Goal: Communication & Community: Answer question/provide support

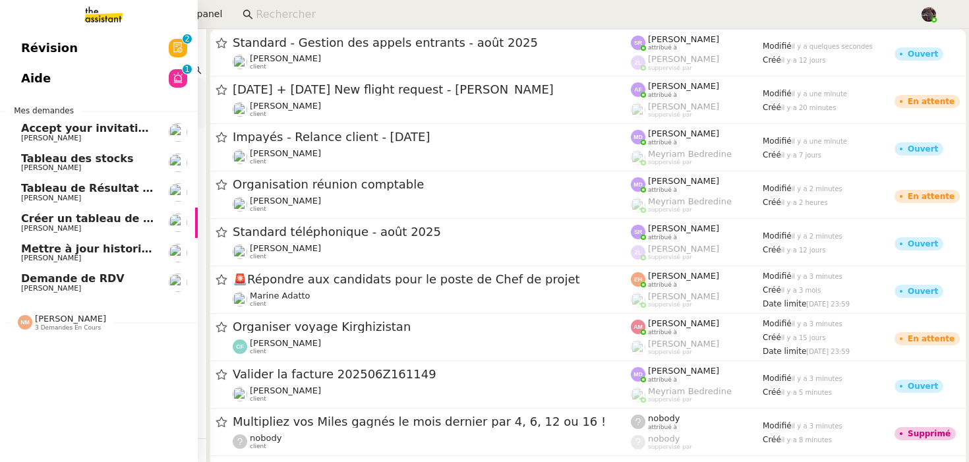
click at [92, 288] on span "[PERSON_NAME]" at bounding box center [87, 289] width 133 height 8
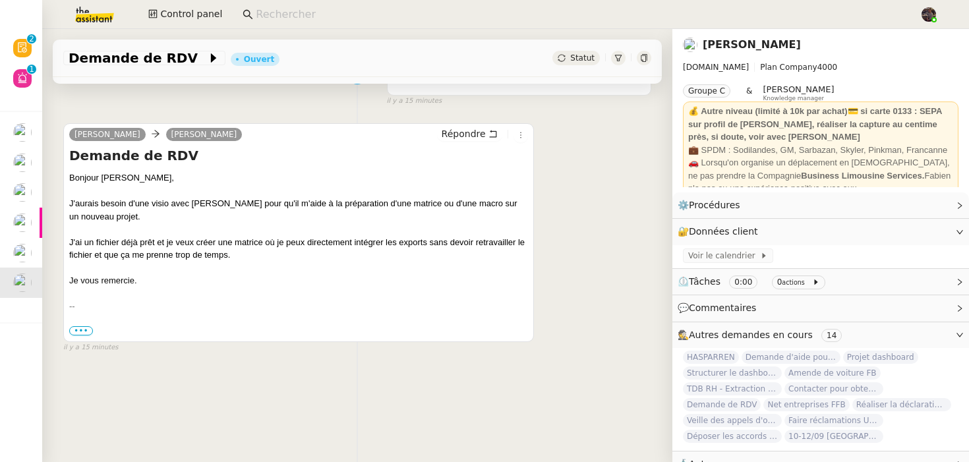
scroll to position [95, 0]
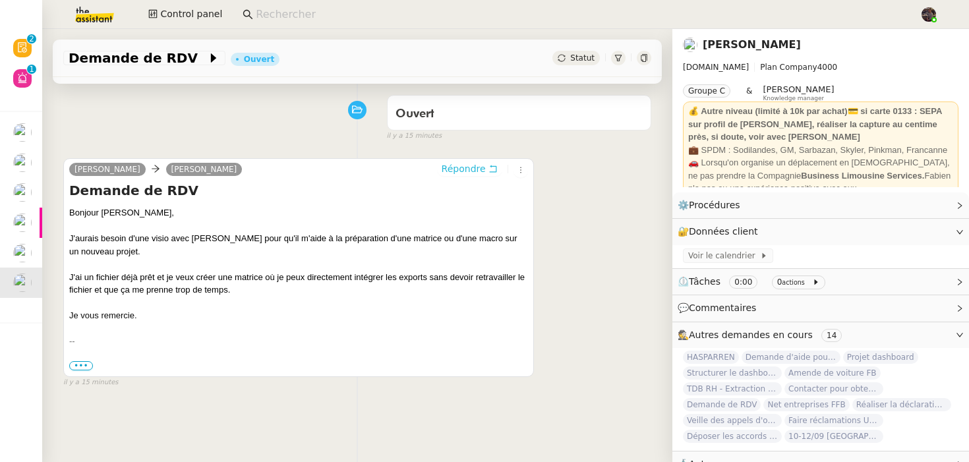
click at [462, 165] on span "Répondre" at bounding box center [464, 168] width 44 height 13
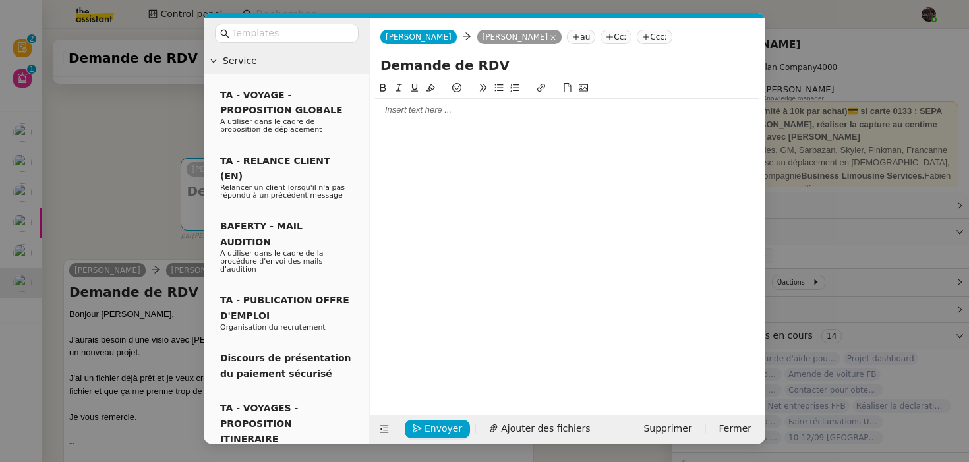
click at [423, 119] on div at bounding box center [567, 110] width 384 height 22
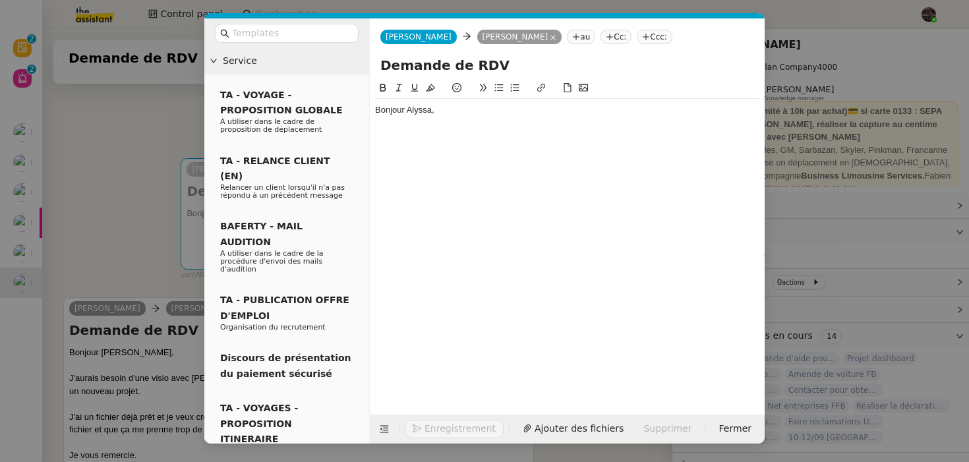
click at [111, 205] on nz-modal-container "Service TA - VOYAGE - PROPOSITION GLOBALE A utiliser dans le cadre de propositi…" at bounding box center [484, 231] width 969 height 462
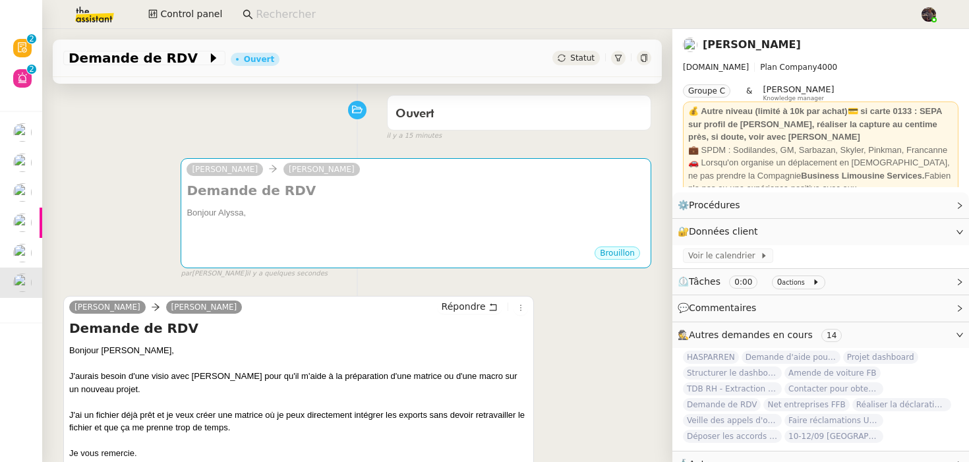
click at [111, 205] on div "[PERSON_NAME] Demande de RDV Bonjour Alyssa, ••• Brouillon false par [PERSON_NA…" at bounding box center [357, 212] width 588 height 133
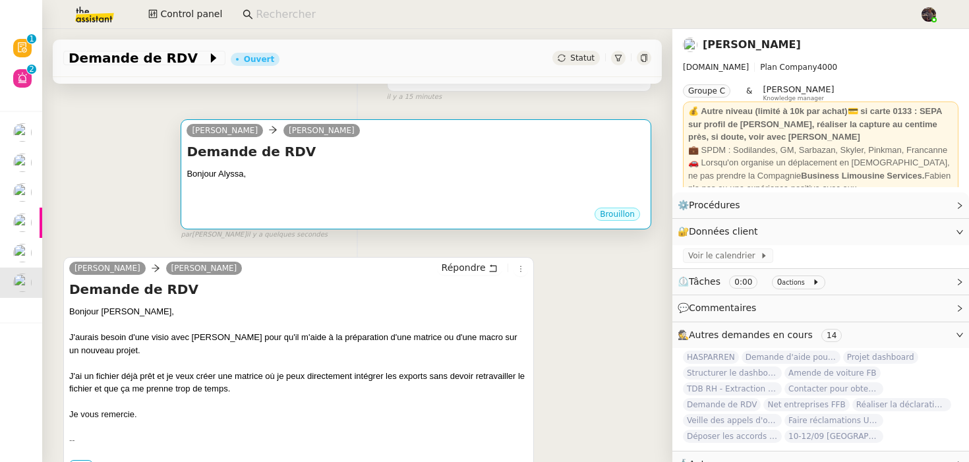
click at [280, 183] on div at bounding box center [416, 187] width 459 height 13
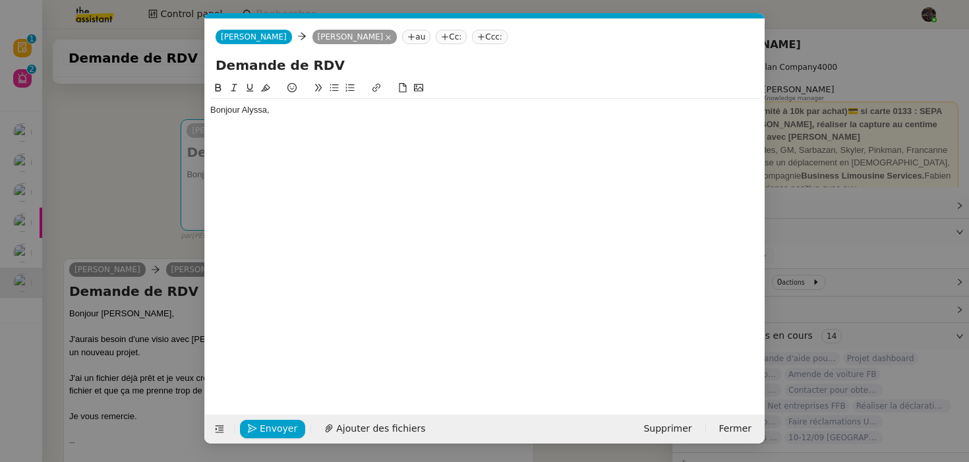
scroll to position [0, 28]
click at [290, 129] on div "Bonjour Alyssa," at bounding box center [484, 116] width 549 height 35
click at [243, 138] on div "Je vous propose de" at bounding box center [484, 135] width 549 height 12
click at [243, 140] on div "Je vous propose de" at bounding box center [484, 135] width 549 height 12
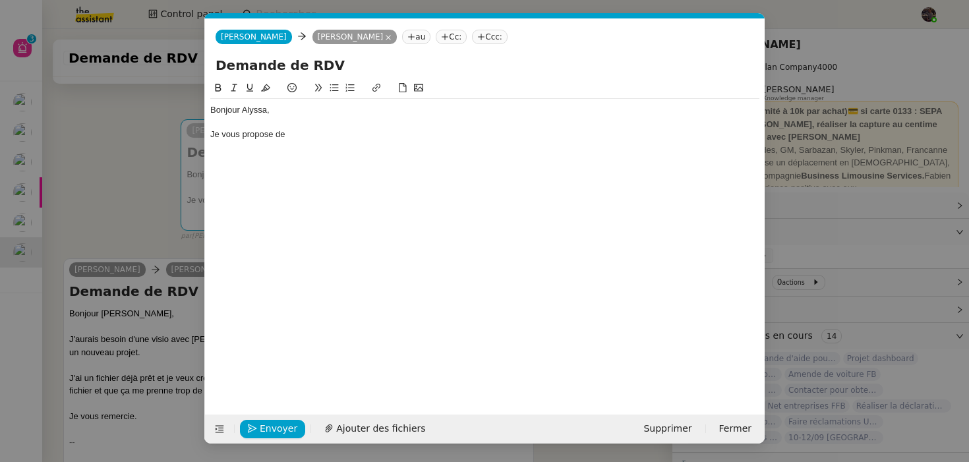
click at [241, 140] on div "Je vous propose de" at bounding box center [484, 135] width 549 height 12
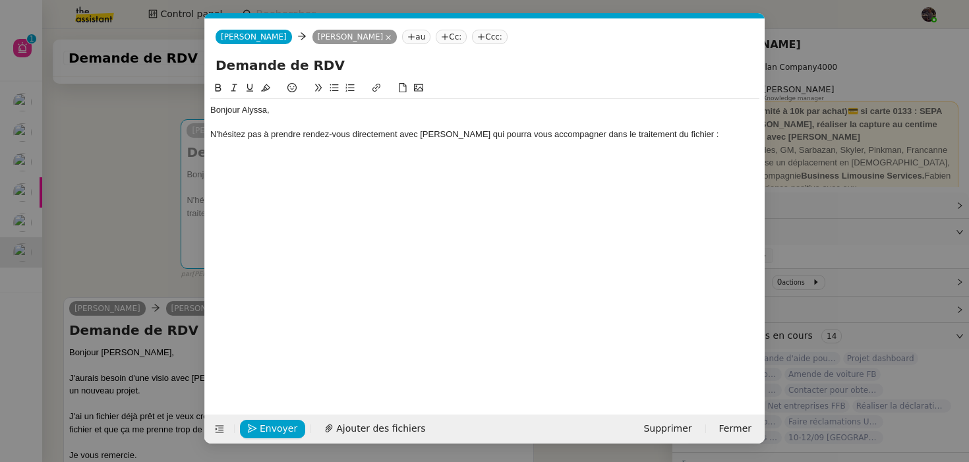
scroll to position [0, 0]
click at [452, 135] on div "N'hésitez pas à prendre rendez-vous directement avec [PERSON_NAME] qui pourra v…" at bounding box center [484, 135] width 549 height 12
click at [478, 134] on div "N'hésitez pas à prendre rendez-vous directement avec [PERSON_NAME] via ce lien …" at bounding box center [484, 135] width 549 height 12
click at [377, 81] on button at bounding box center [377, 87] width 16 height 15
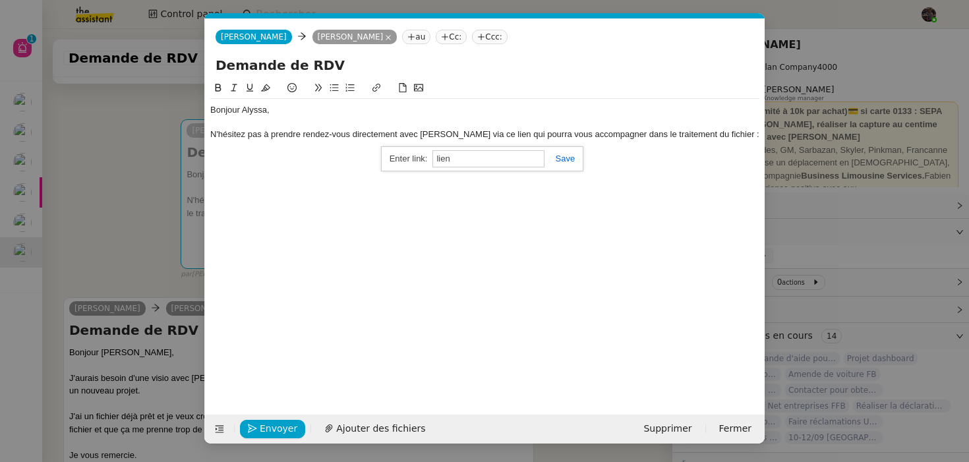
paste input "[URL][DOMAIN_NAME]"
type input "[URL][DOMAIN_NAME]"
click at [566, 157] on link at bounding box center [560, 159] width 30 height 10
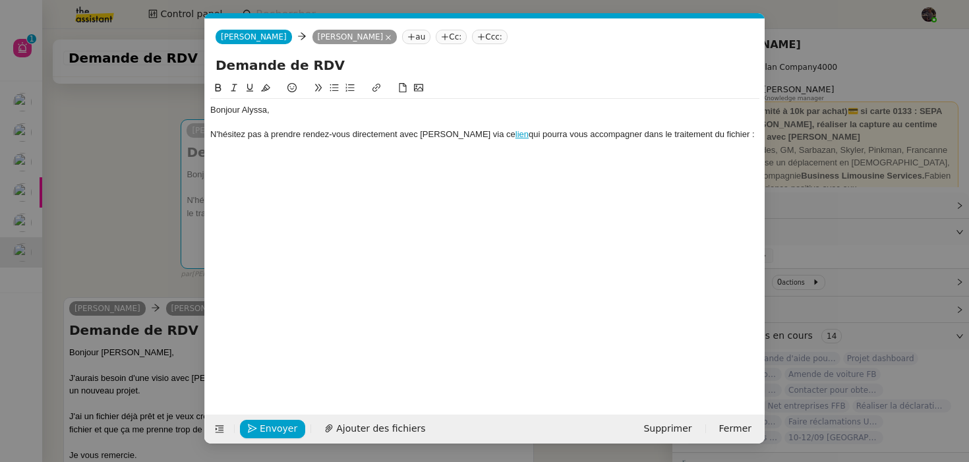
click at [712, 142] on div at bounding box center [484, 147] width 549 height 12
click at [727, 134] on div "N'hésitez pas à prendre rendez-vous directement avec [PERSON_NAME] via ce lien …" at bounding box center [484, 135] width 549 height 12
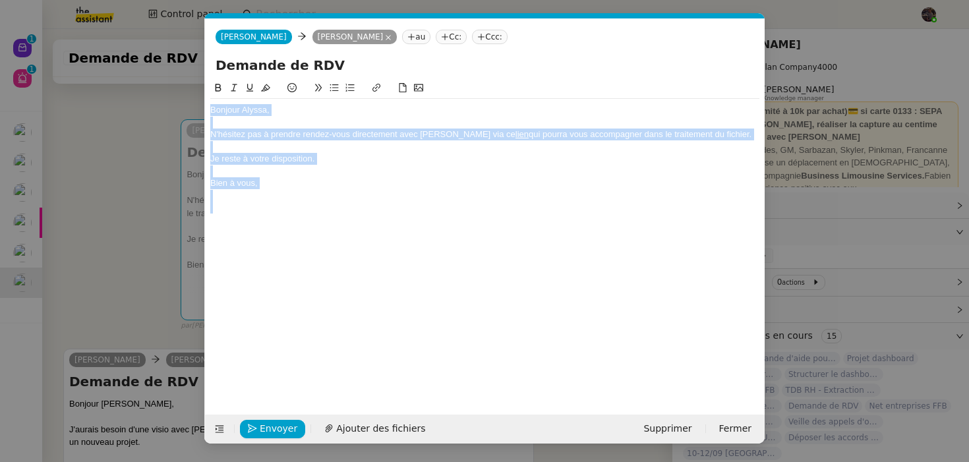
copy div "Bonjour [PERSON_NAME], N'hésitez pas à prendre rendez-vous directement avec [PE…"
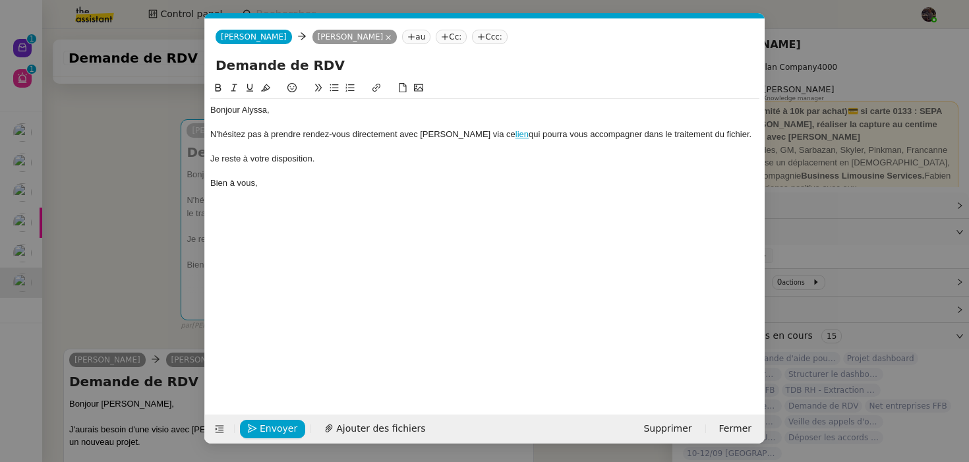
click at [291, 278] on div "Bonjour [PERSON_NAME], N'hésitez pas à prendre rendez-vous directement avec [PE…" at bounding box center [484, 237] width 549 height 314
click at [263, 202] on div at bounding box center [484, 208] width 549 height 12
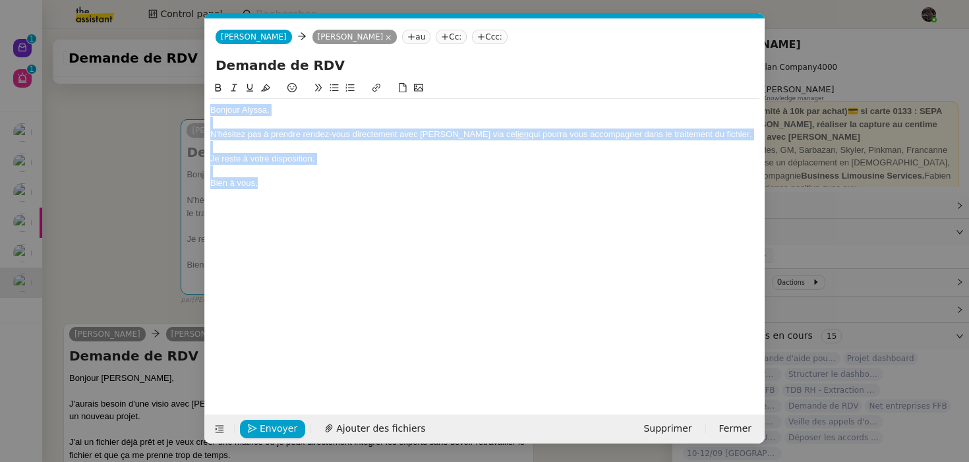
copy div "Bonjour [PERSON_NAME], N'hésitez pas à prendre rendez-vous directement avec [PE…"
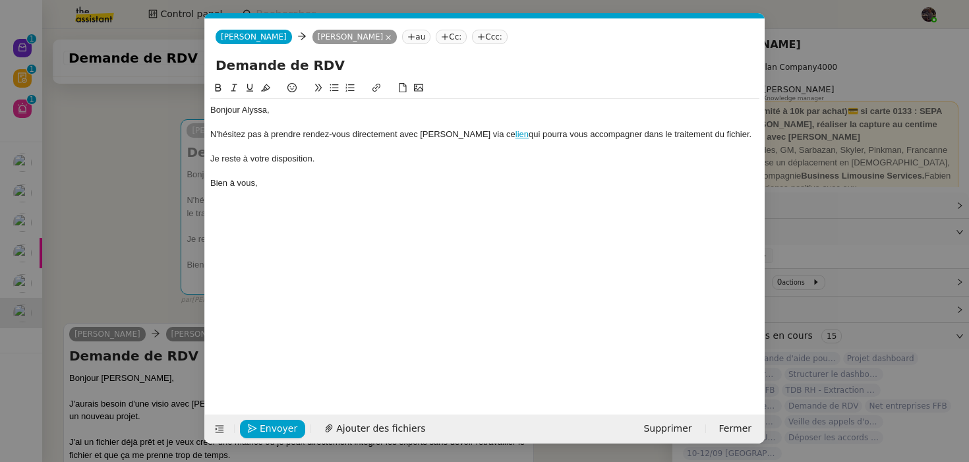
click at [16, 72] on nz-modal-container "Service TA - VOYAGE - PROPOSITION GLOBALE A utiliser dans le cadre de propositi…" at bounding box center [484, 231] width 969 height 462
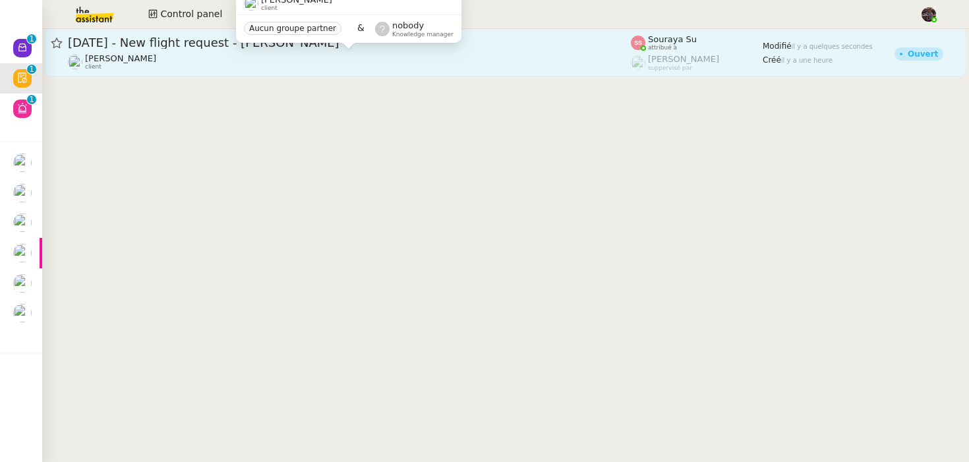
click at [235, 70] on div "[PERSON_NAME] client" at bounding box center [349, 61] width 563 height 17
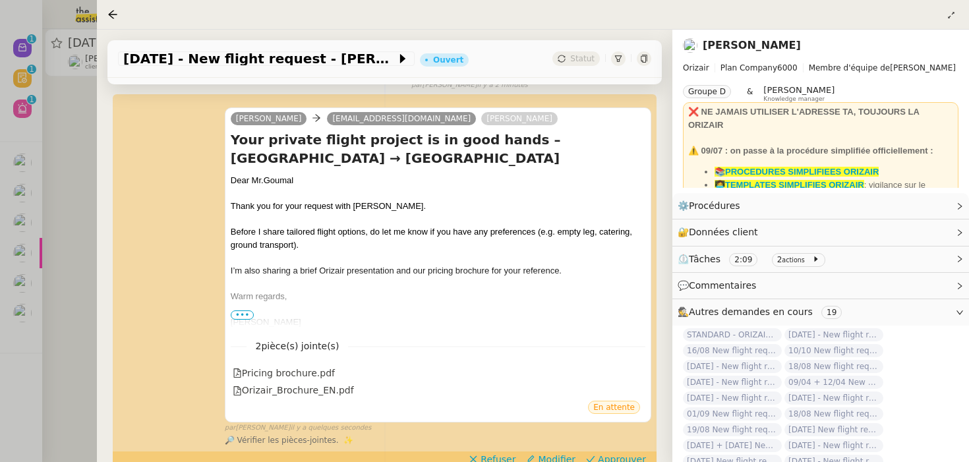
scroll to position [197, 0]
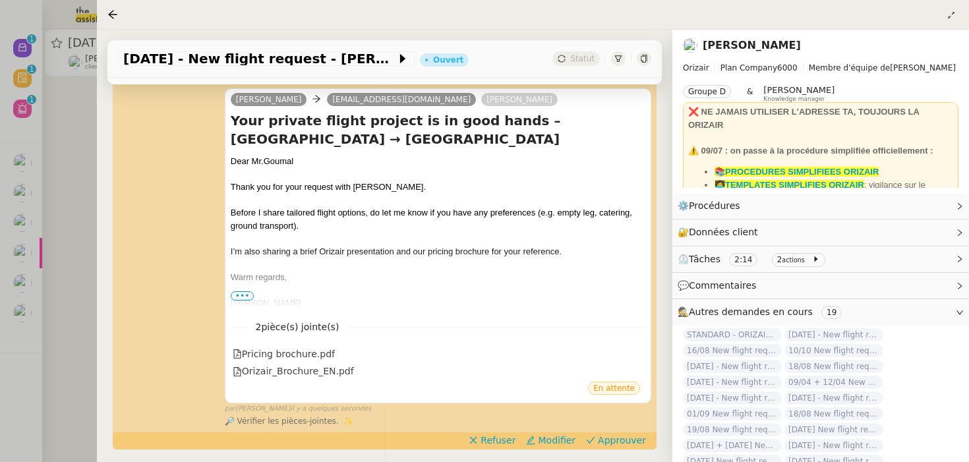
click at [67, 179] on div at bounding box center [484, 231] width 969 height 462
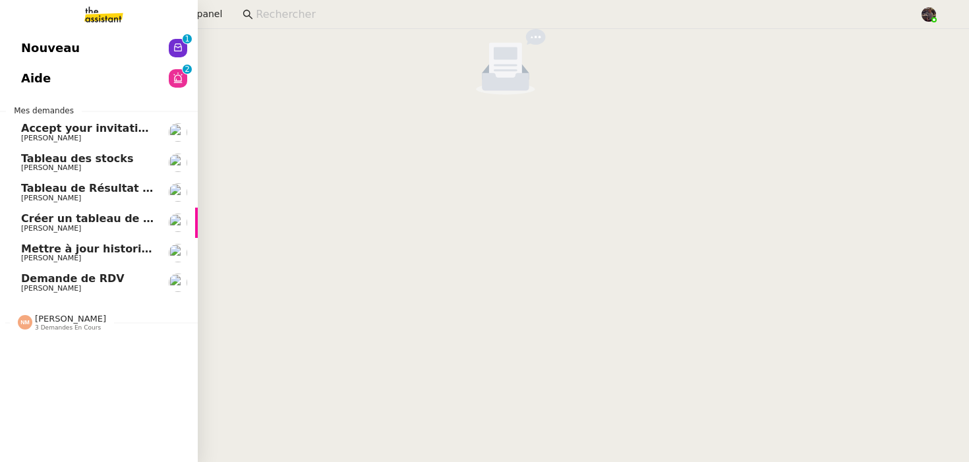
click at [33, 288] on span "[PERSON_NAME]" at bounding box center [51, 288] width 60 height 9
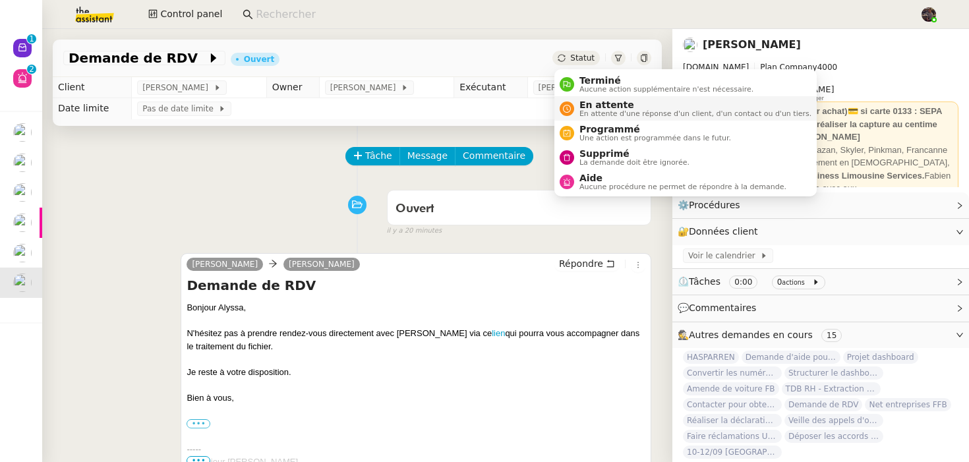
click at [583, 113] on span "En attente d'une réponse d'un client, d'un contact ou d'un tiers." at bounding box center [696, 113] width 232 height 7
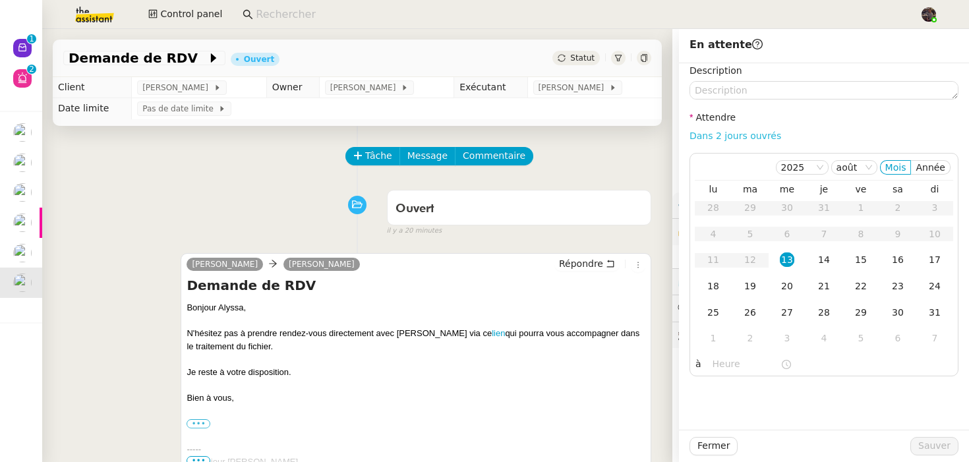
click at [714, 140] on link "Dans 2 jours ouvrés" at bounding box center [736, 136] width 92 height 11
type input "07:00"
click at [934, 444] on span "Sauver" at bounding box center [935, 446] width 32 height 15
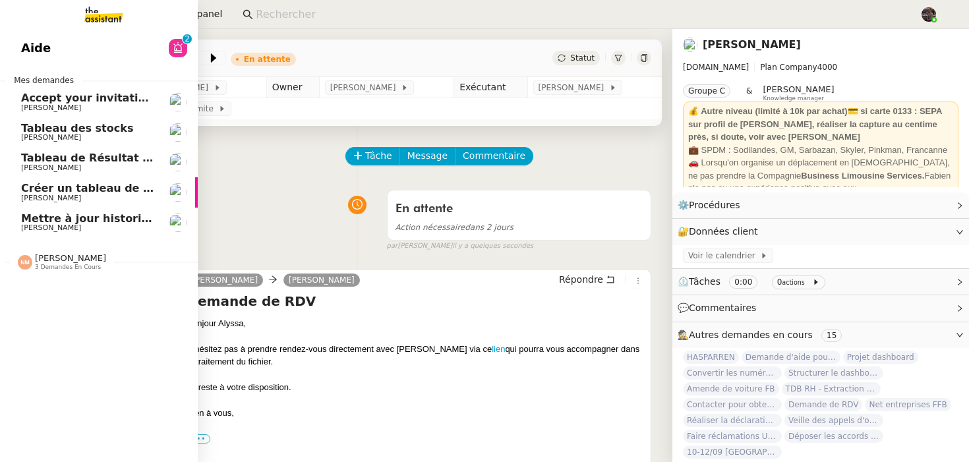
click at [19, 72] on div "Aide 0 1 2 3 4 5 6 7 8 9 Mes demandes Accept your invitation to join shared cal…" at bounding box center [99, 245] width 198 height 433
click at [40, 31] on div "Aide 0 1 2 3 4 5 6 7 8 9 Mes demandes Accept your invitation to join shared cal…" at bounding box center [99, 245] width 198 height 433
click at [42, 39] on span "Aide" at bounding box center [36, 48] width 30 height 20
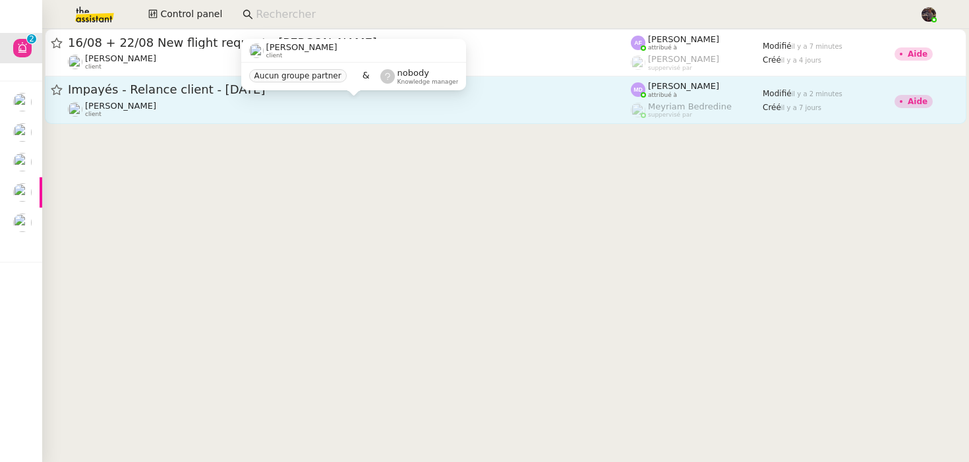
click at [137, 117] on div "[PERSON_NAME] client" at bounding box center [120, 109] width 71 height 17
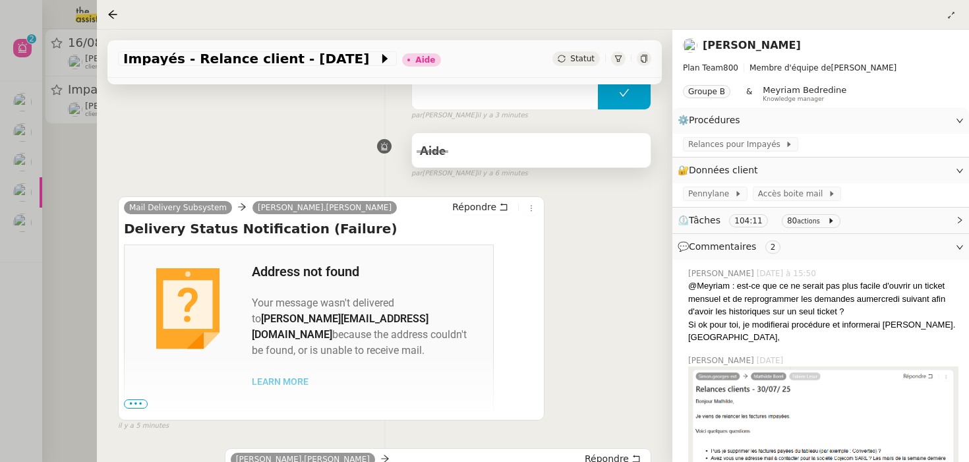
scroll to position [299, 0]
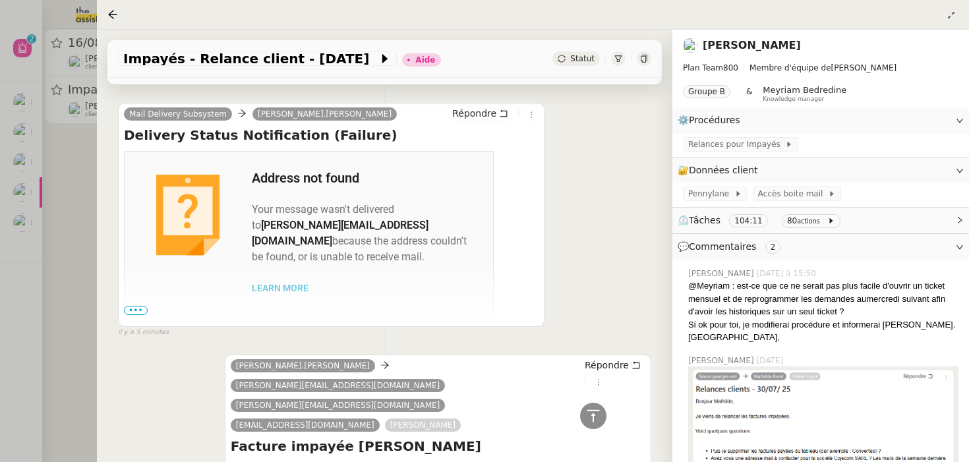
click at [79, 247] on div at bounding box center [484, 231] width 969 height 462
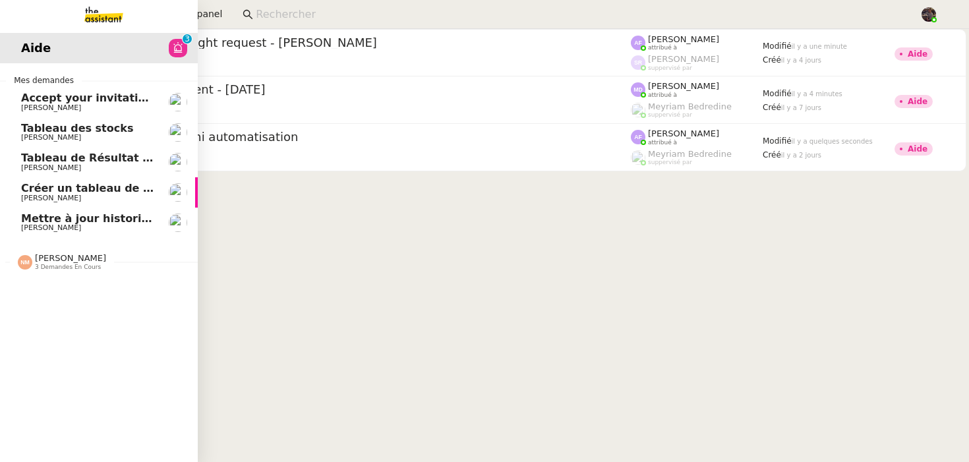
click at [60, 219] on span "Mettre à jour historique Abaco Exercice [DATE] - [DATE]" at bounding box center [187, 218] width 332 height 13
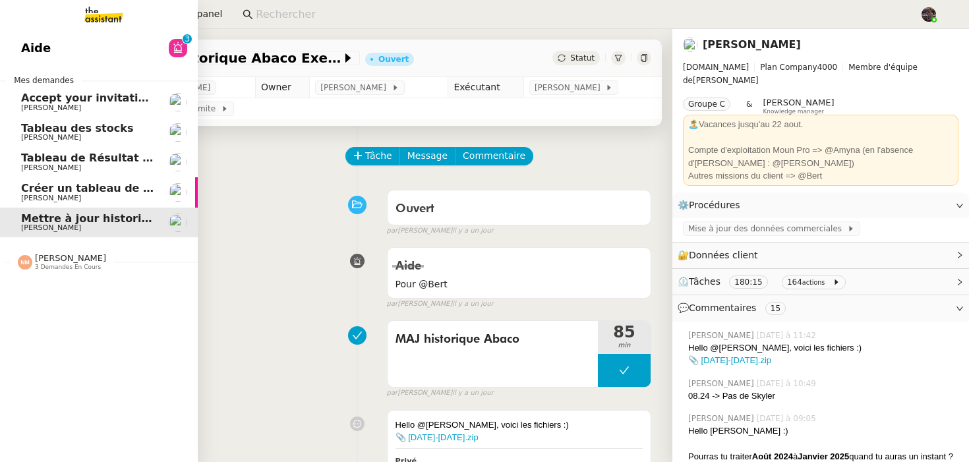
click at [87, 193] on span "Créer un tableau de bord gestion marge PAF" at bounding box center [153, 188] width 265 height 13
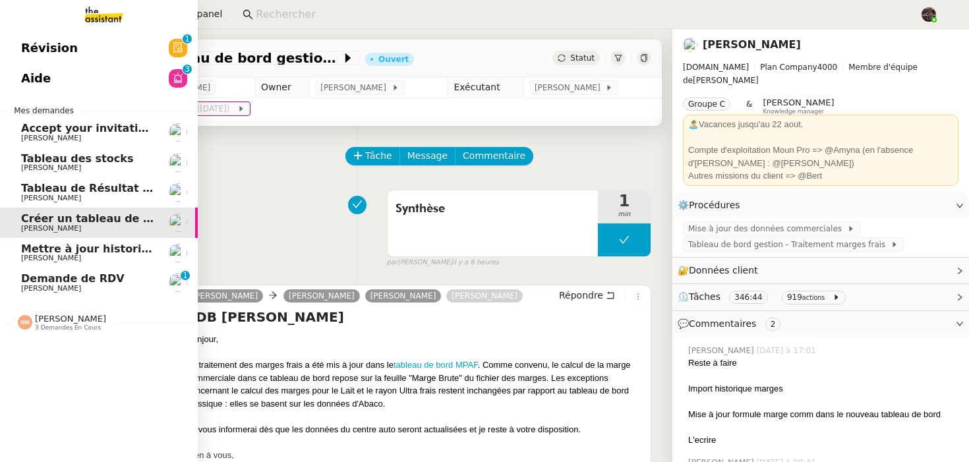
click at [30, 292] on span "[PERSON_NAME]" at bounding box center [51, 288] width 60 height 9
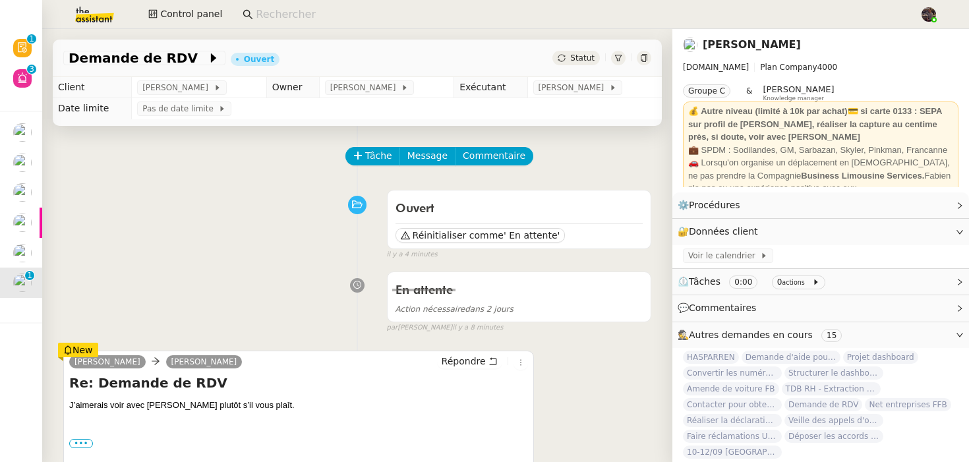
scroll to position [82, 0]
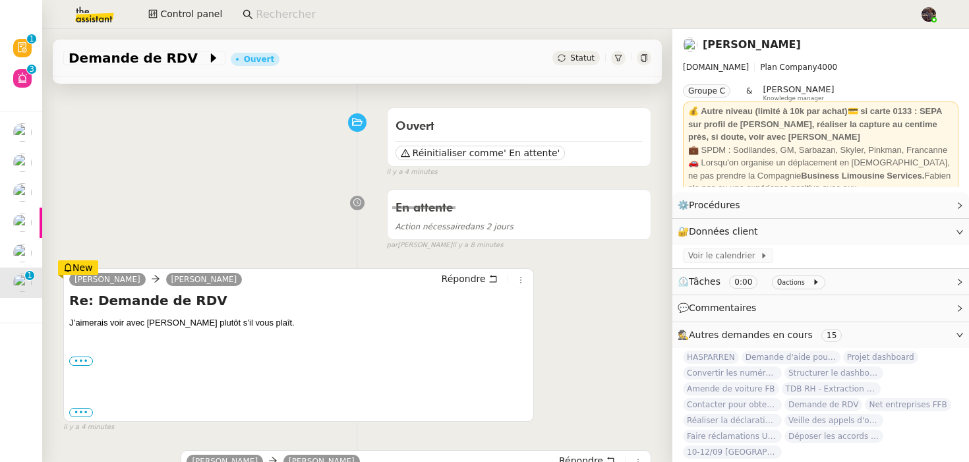
click at [225, 239] on div "En attente Action nécessaire dans 2 jours false par [PERSON_NAME] il y a 8 minu…" at bounding box center [357, 217] width 588 height 68
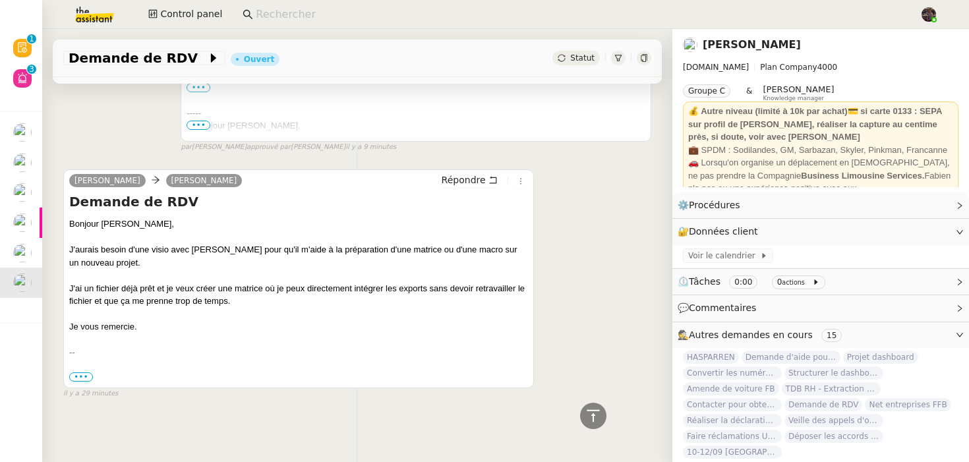
click at [225, 239] on div at bounding box center [298, 237] width 459 height 13
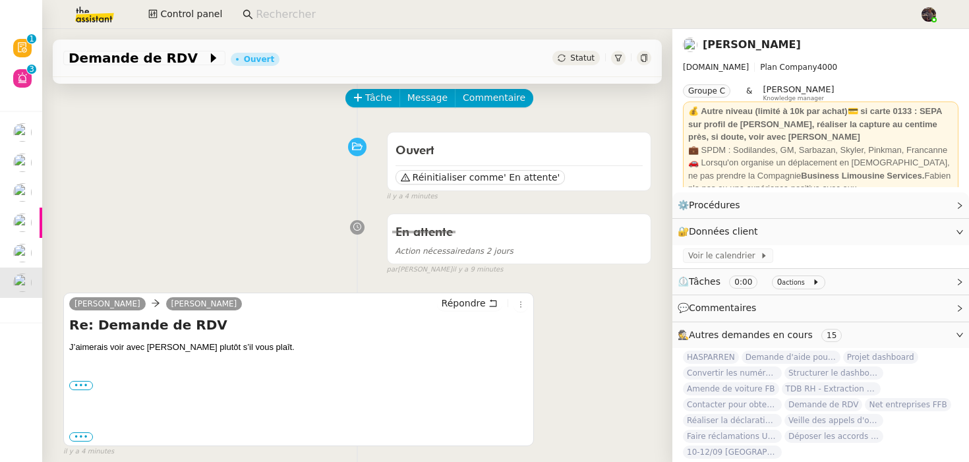
scroll to position [59, 0]
click at [467, 308] on span "Répondre" at bounding box center [464, 302] width 44 height 13
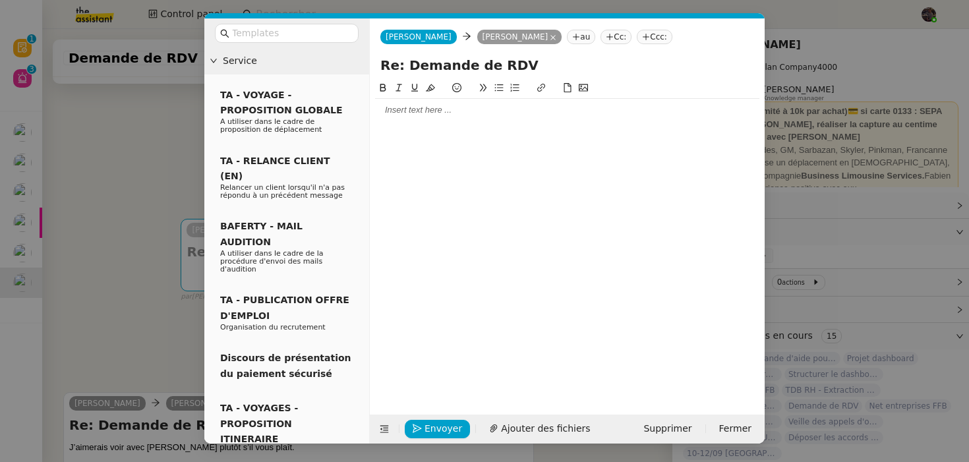
click at [123, 129] on nz-modal-container "Service TA - VOYAGE - PROPOSITION GLOBALE A utiliser dans le cadre de propositi…" at bounding box center [484, 231] width 969 height 462
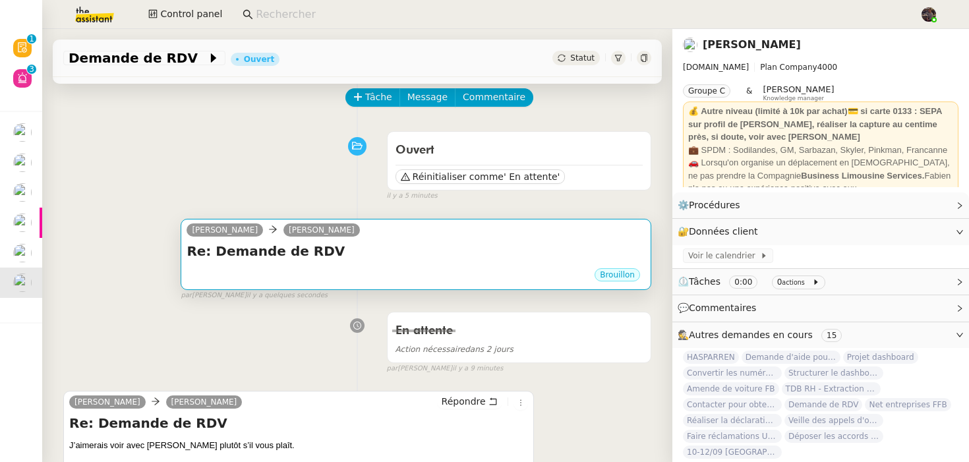
click at [368, 273] on div "Brouillon" at bounding box center [416, 277] width 459 height 20
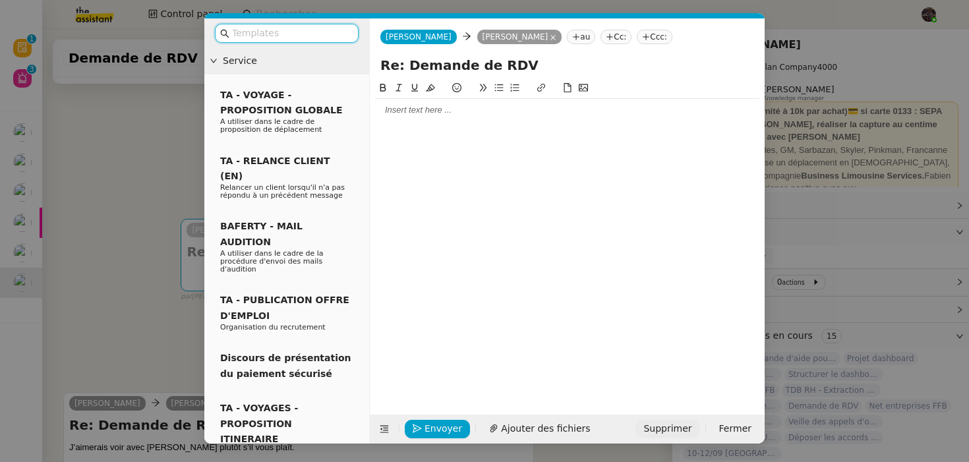
click at [665, 431] on span "Supprimer" at bounding box center [668, 428] width 48 height 15
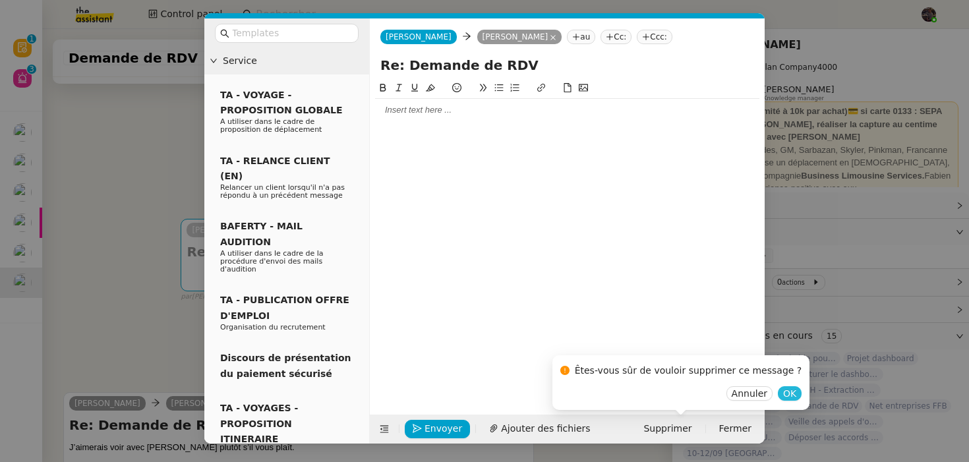
click at [783, 394] on span "OK" at bounding box center [789, 393] width 13 height 13
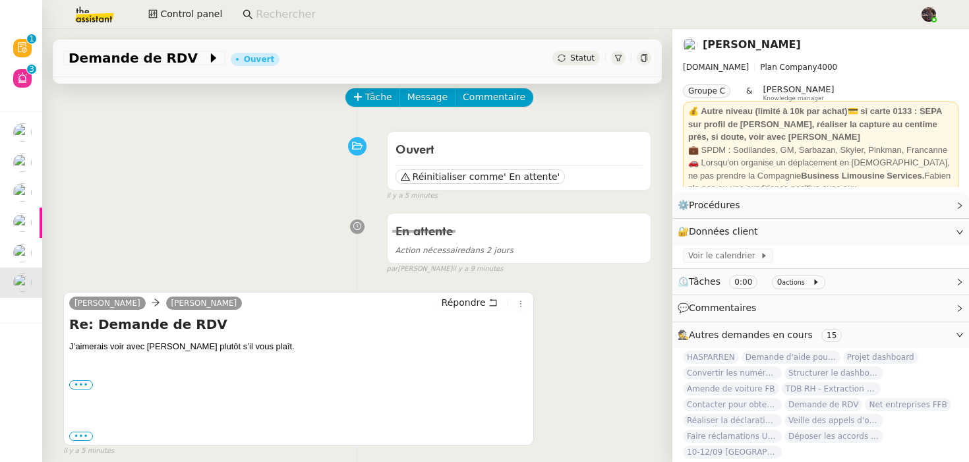
click at [238, 185] on div "Ouvert Réinitialiser comme ' En attente' false il y a 5 minutes" at bounding box center [357, 163] width 588 height 76
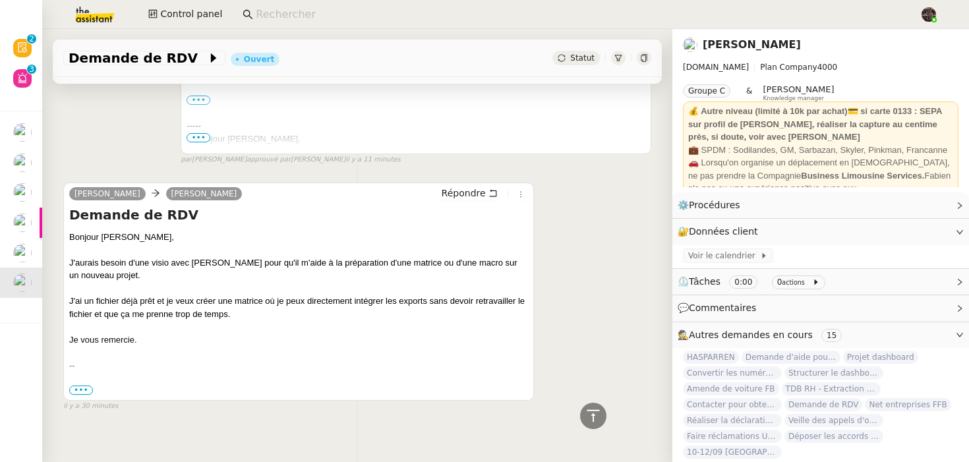
scroll to position [0, 0]
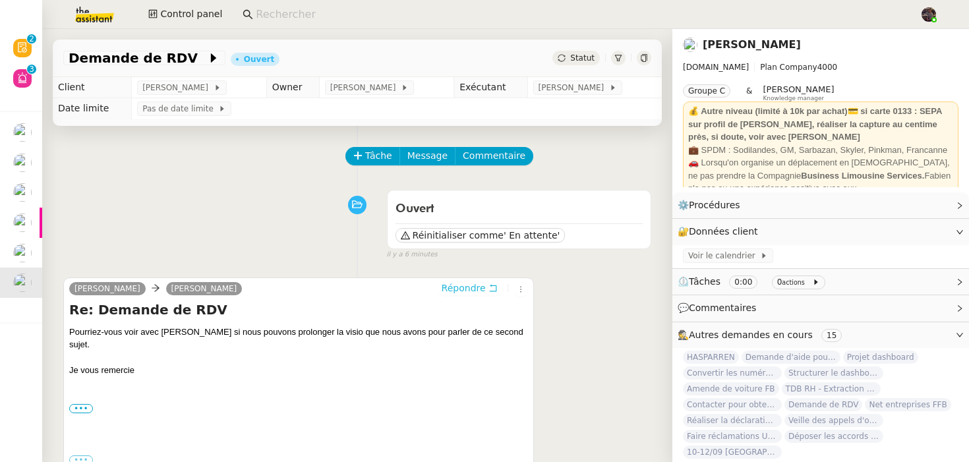
click at [472, 289] on span "Répondre" at bounding box center [464, 288] width 44 height 13
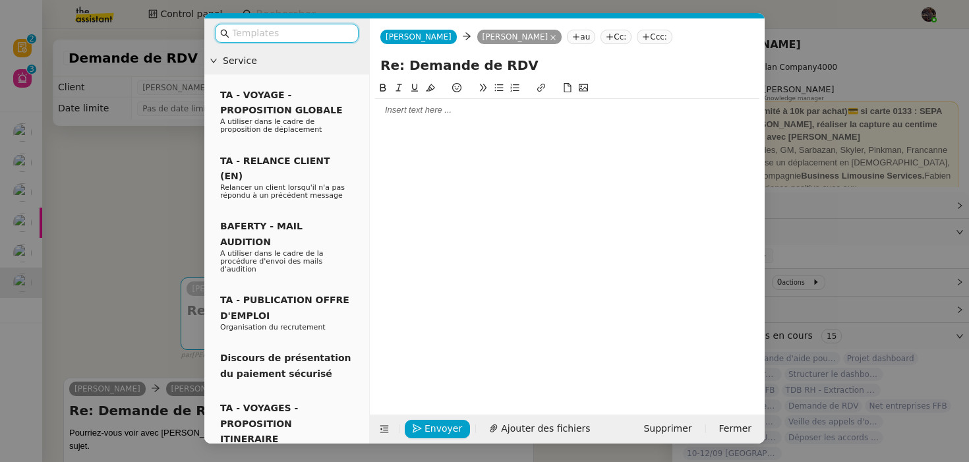
click at [403, 114] on div at bounding box center [567, 110] width 384 height 12
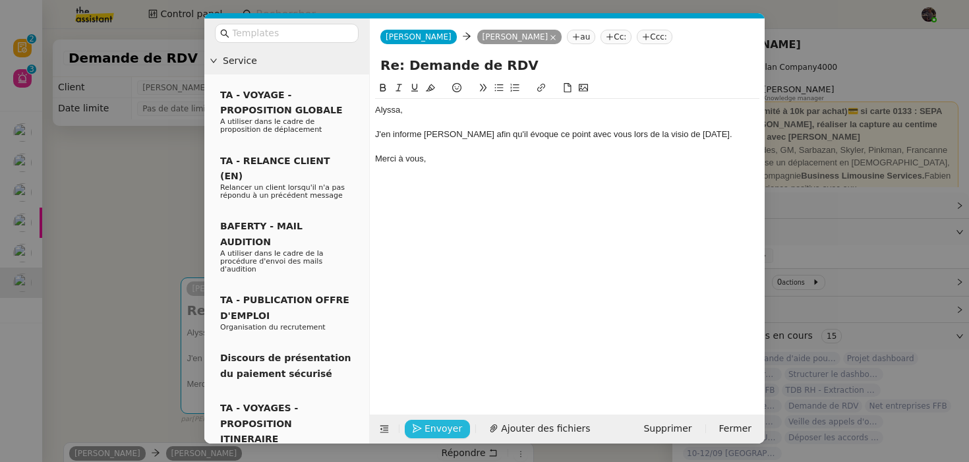
click at [434, 433] on span "Envoyer" at bounding box center [444, 428] width 38 height 15
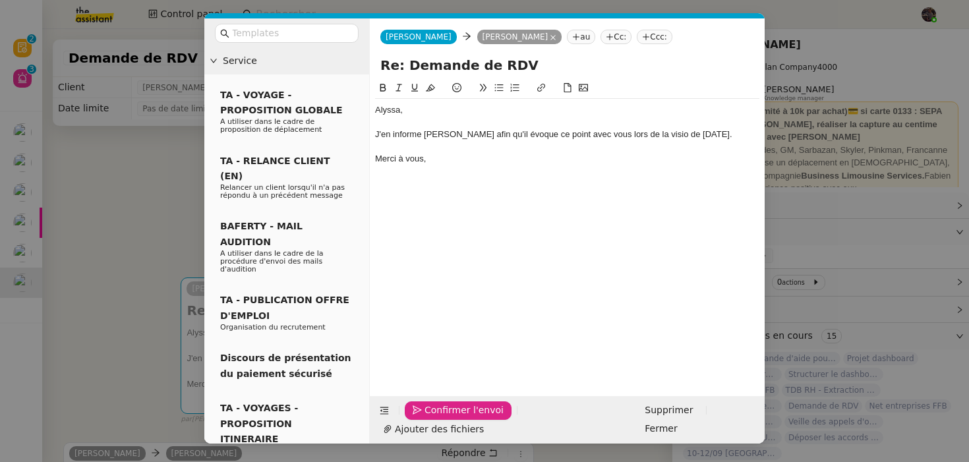
click at [434, 418] on span "Confirmer l'envoi" at bounding box center [464, 410] width 79 height 15
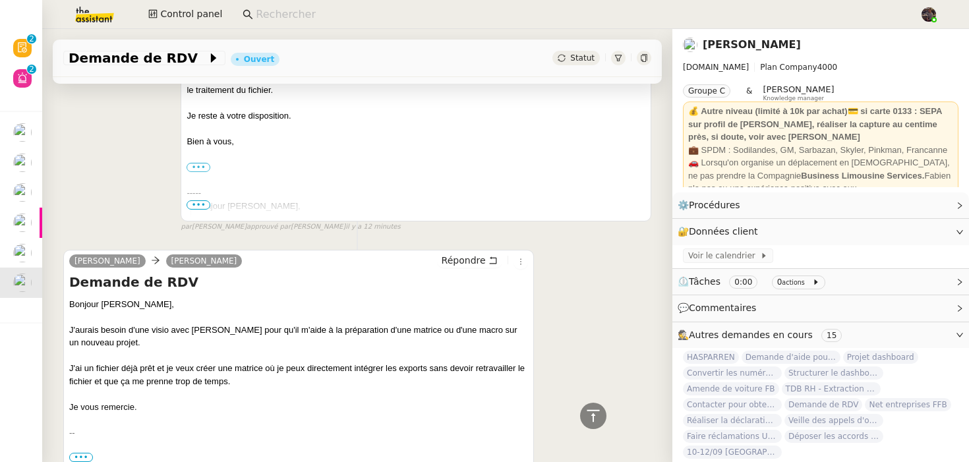
scroll to position [985, 0]
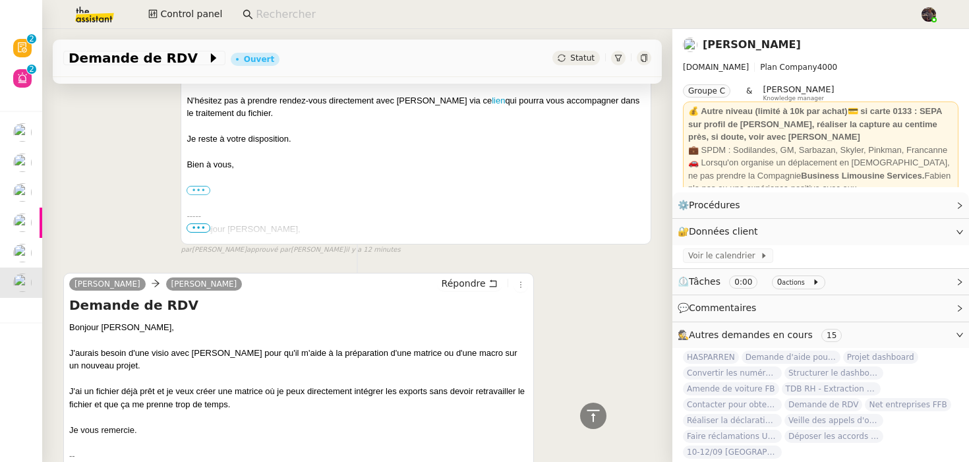
click at [105, 233] on div "[PERSON_NAME] Répondre Demande de RDV Bonjour [PERSON_NAME], N'hésitez pas à pr…" at bounding box center [357, 132] width 588 height 247
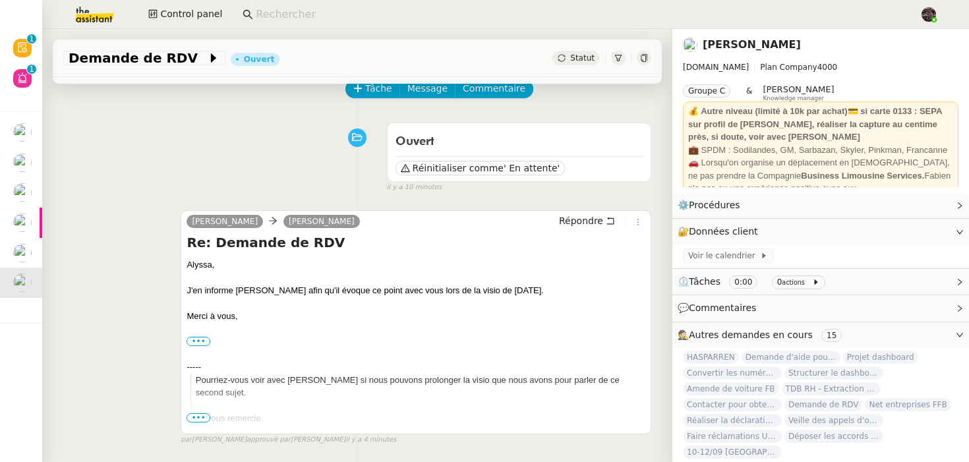
scroll to position [0, 0]
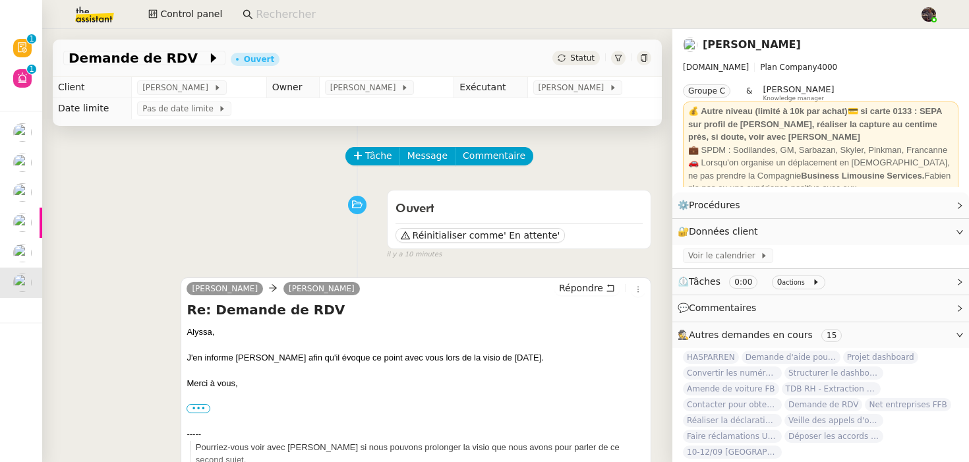
click at [319, 218] on div "Ouvert Réinitialiser comme ' En attente' false il y a 10 minutes" at bounding box center [357, 222] width 588 height 76
